Goal: Find specific page/section: Find specific page/section

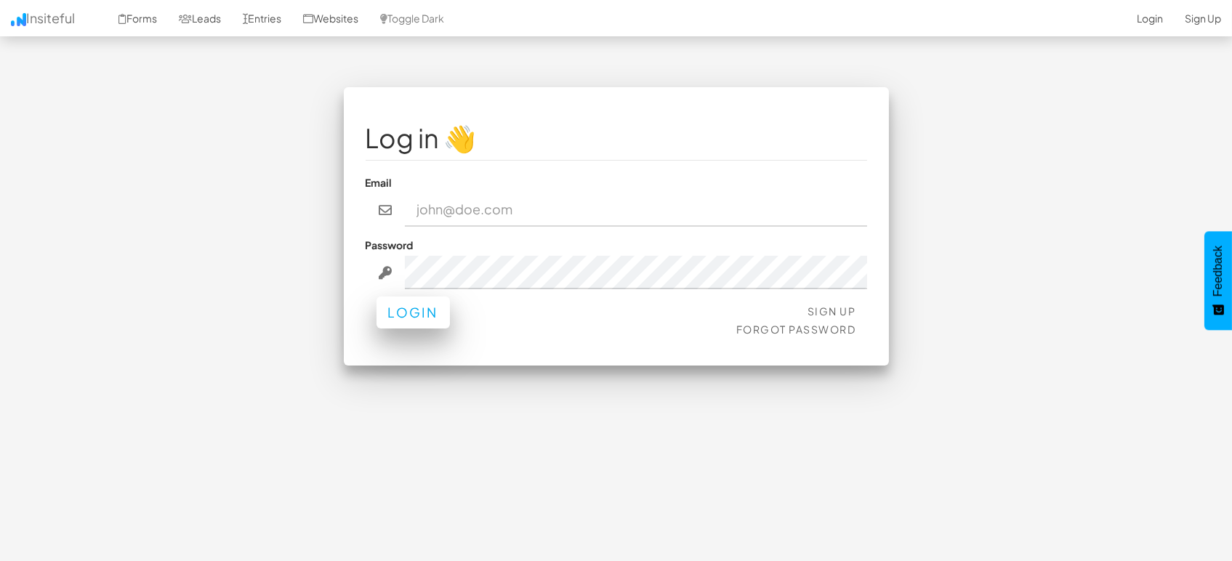
type input "[EMAIL_ADDRESS][DOMAIN_NAME]"
click at [406, 313] on button "Login" at bounding box center [412, 313] width 73 height 32
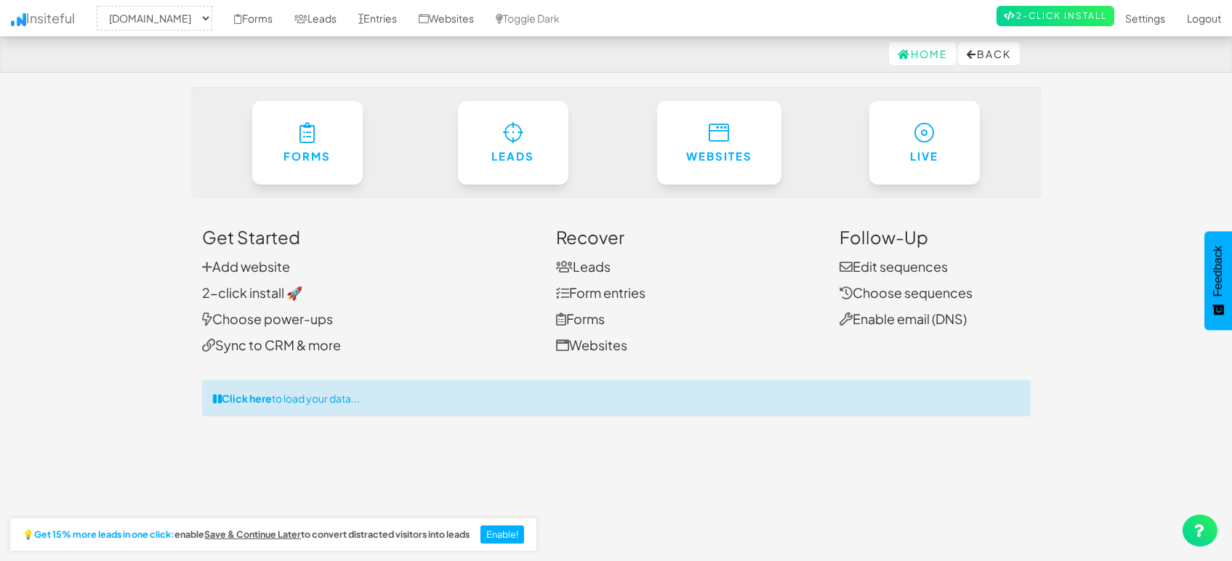
select select "1505"
click at [320, 17] on link "Leads" at bounding box center [315, 18] width 64 height 36
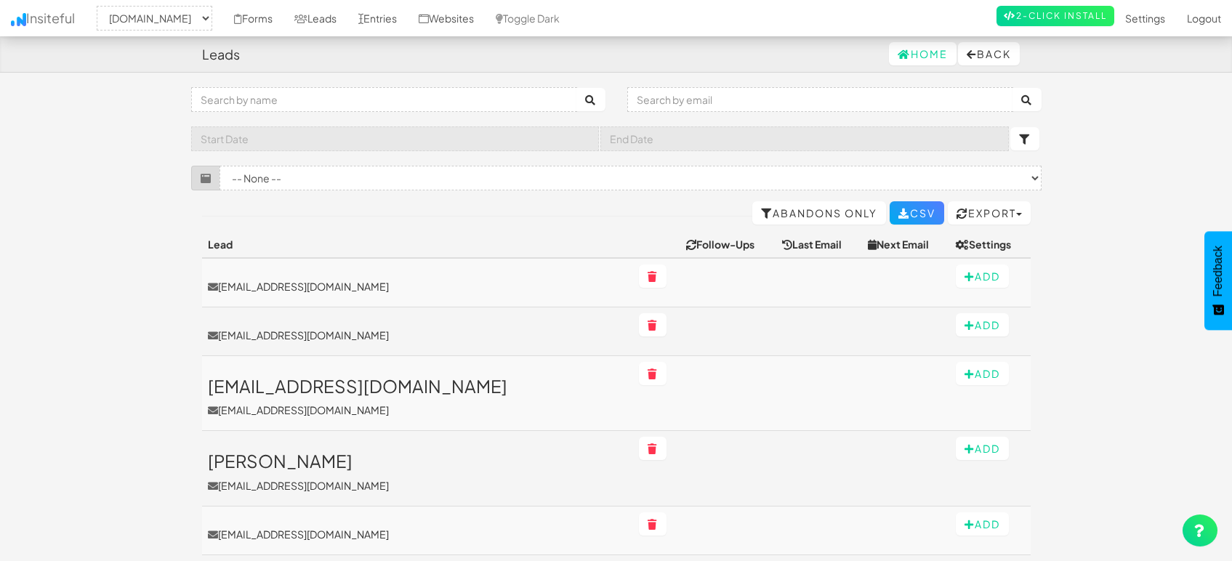
select select "1505"
click at [392, 19] on link "Entries" at bounding box center [377, 18] width 60 height 36
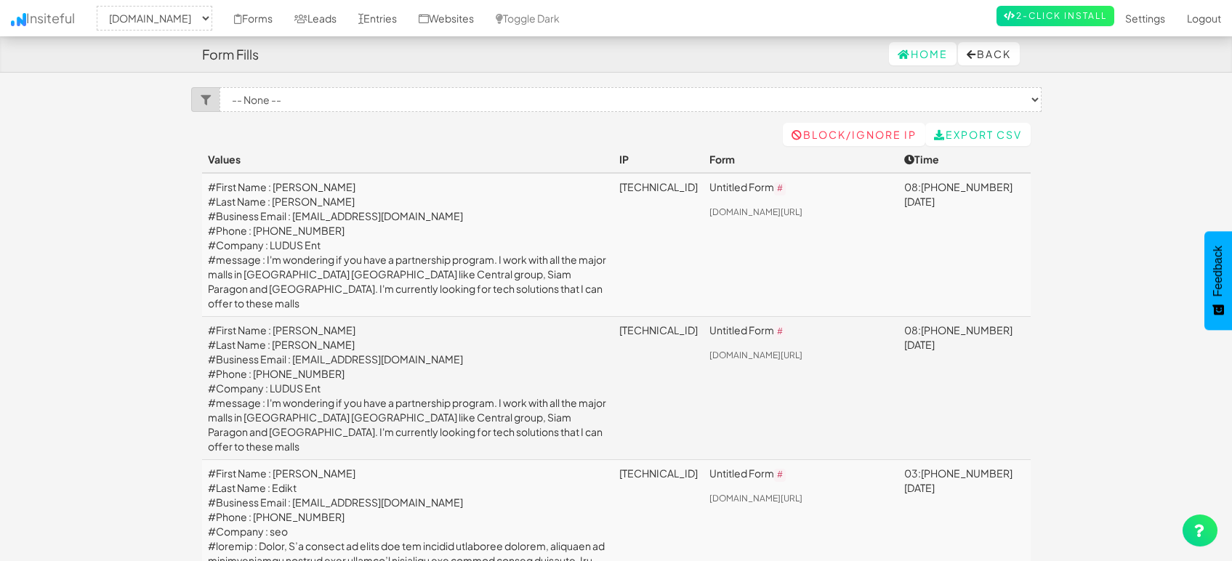
select select "1505"
